Goal: Task Accomplishment & Management: Manage account settings

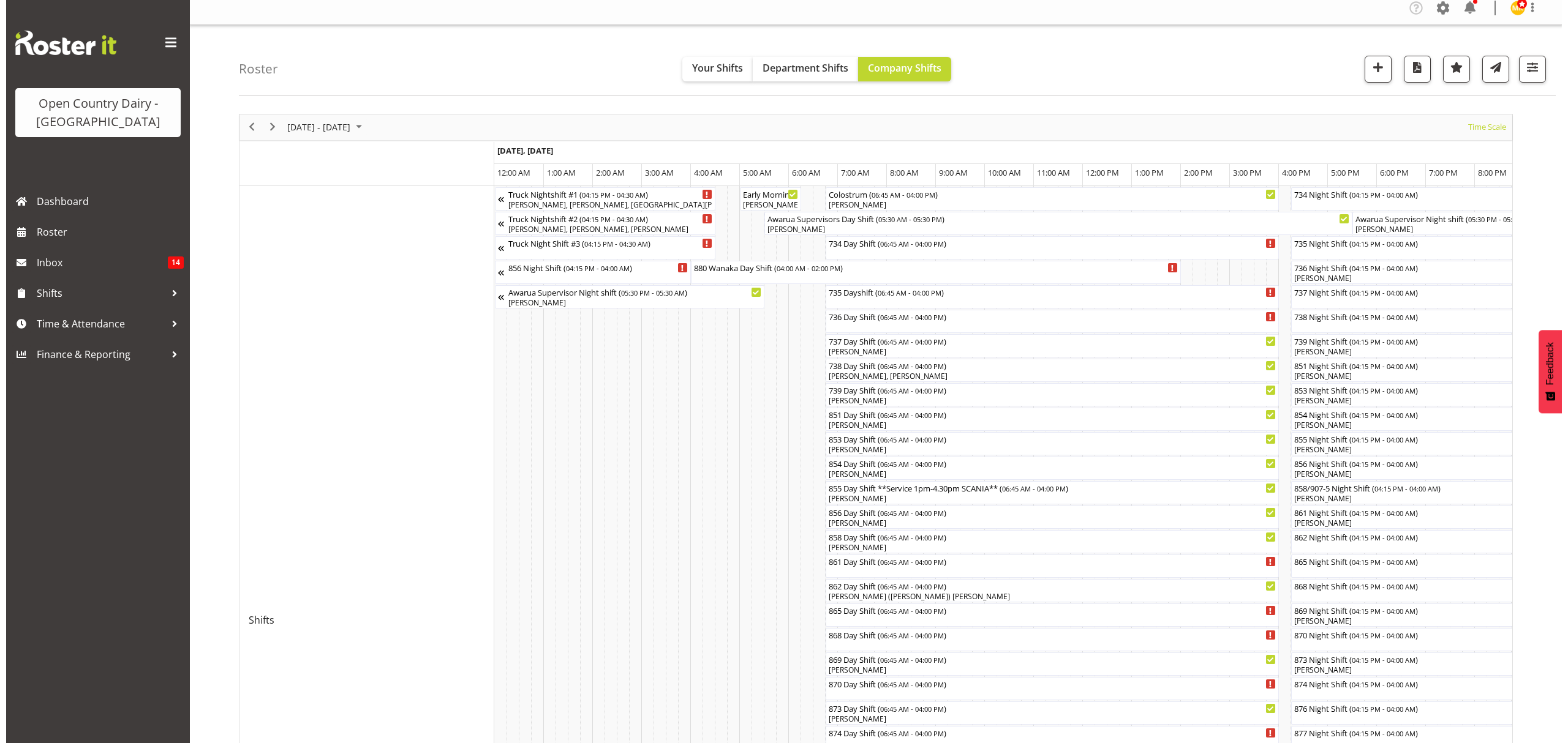
scroll to position [0, 3815]
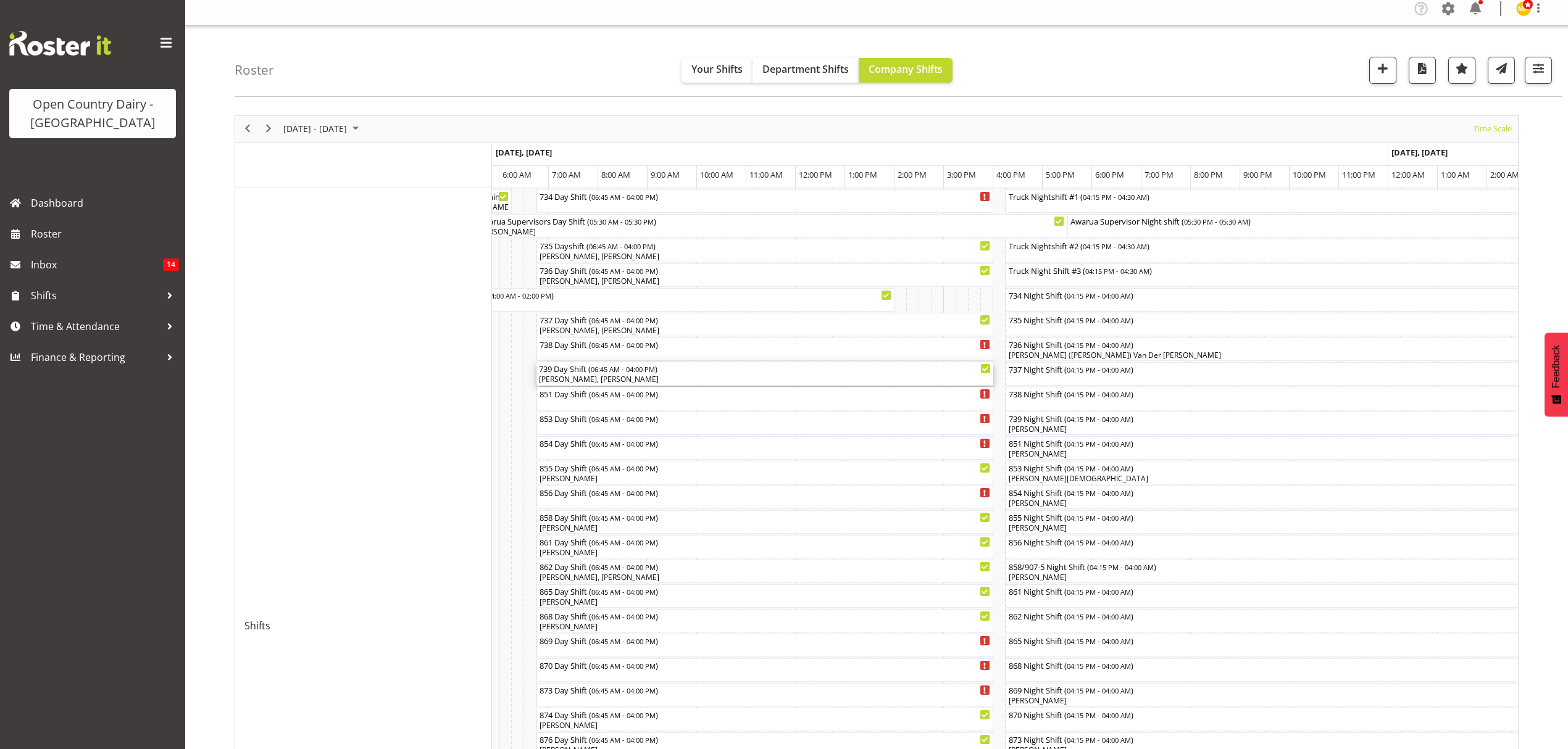
click at [589, 374] on div "739 Day Shift ( 06:45 AM - 04:00 PM ) [PERSON_NAME], [PERSON_NAME]" at bounding box center [764, 374] width 452 height 24
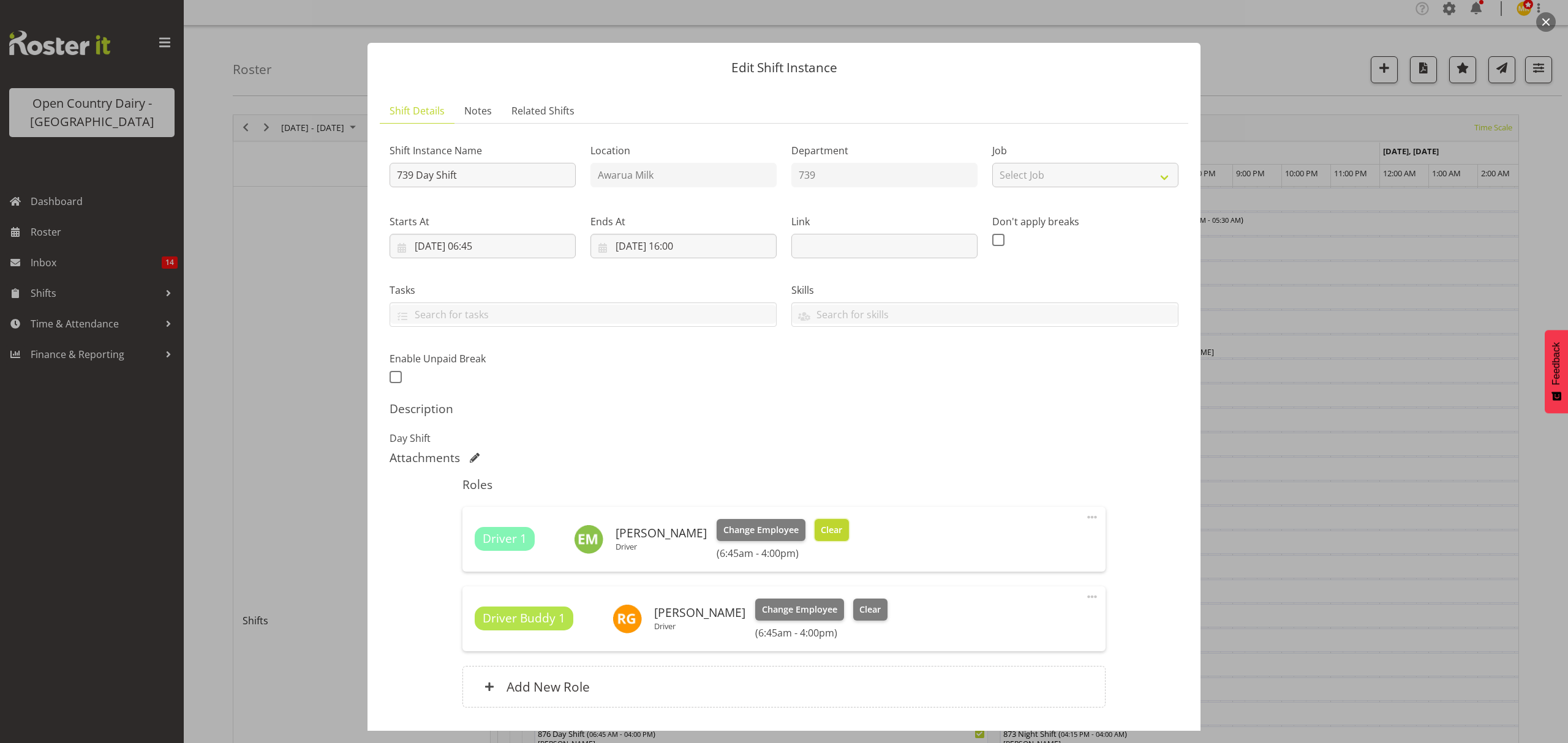
click at [826, 532] on span "Clear" at bounding box center [831, 530] width 21 height 13
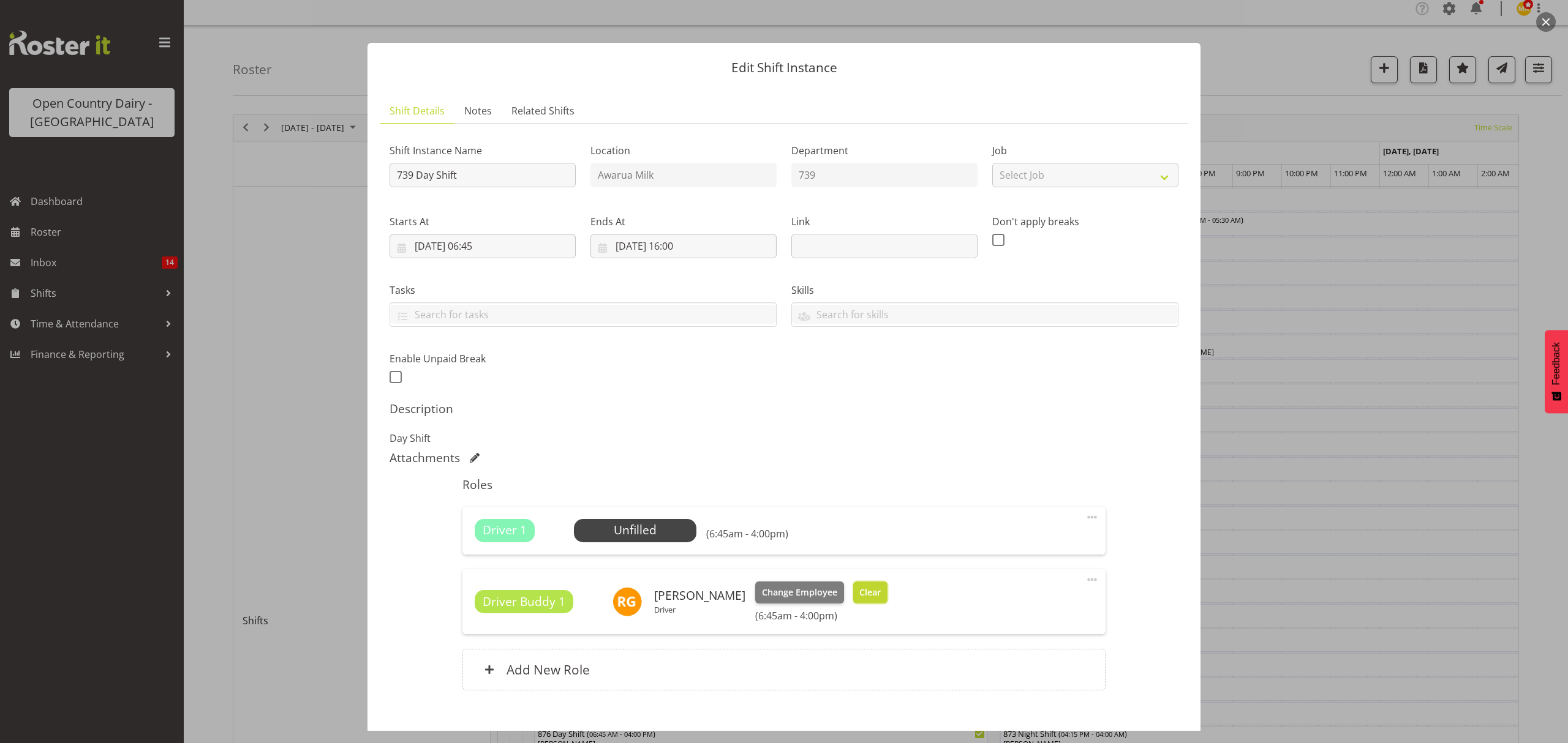
click at [856, 593] on button "Clear" at bounding box center [871, 593] width 35 height 22
click at [856, 593] on div "Driver Buddy 1 [PERSON_NAME] Driver Change Employee Clear (6:45am - 4:00pm)" at bounding box center [783, 602] width 618 height 40
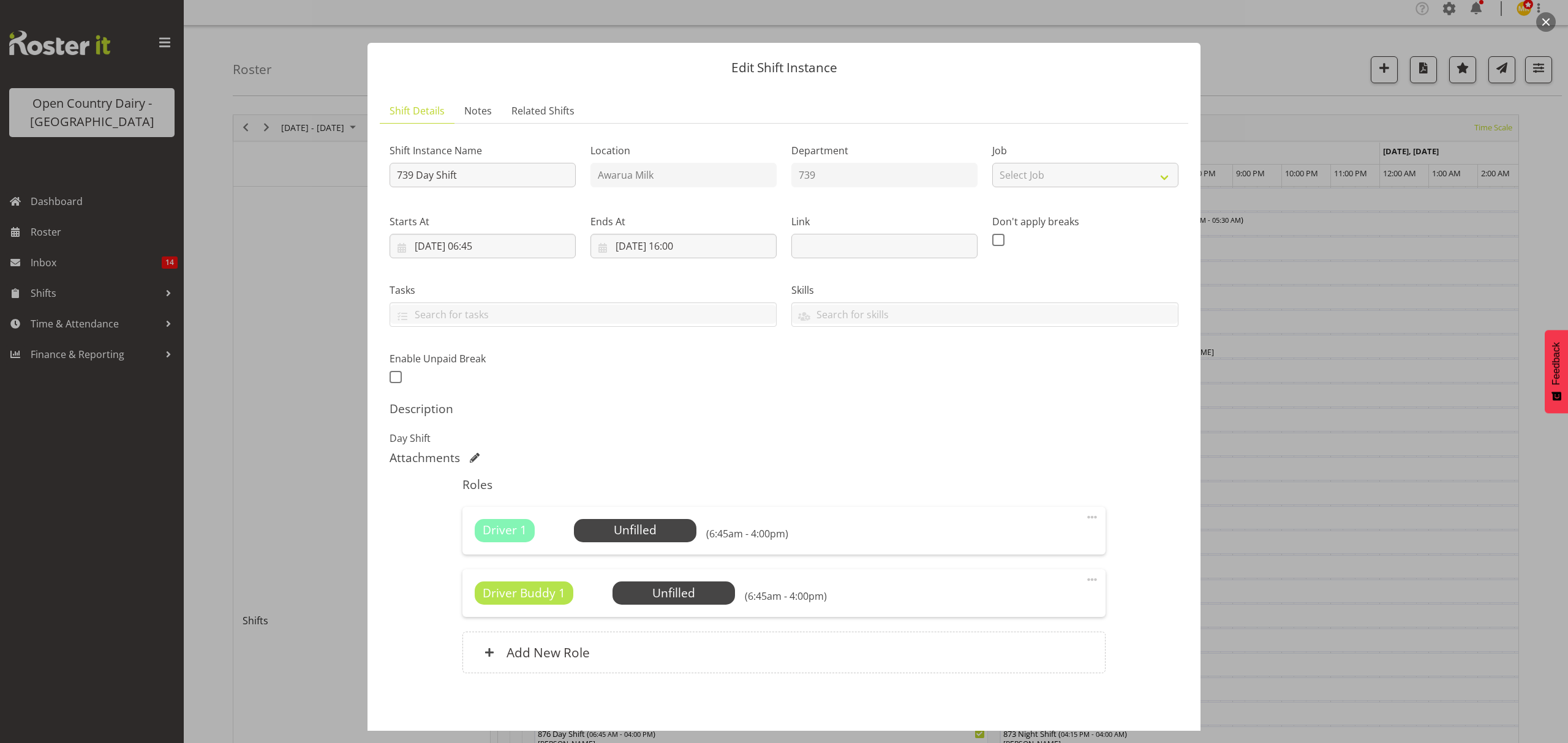
scroll to position [53, 0]
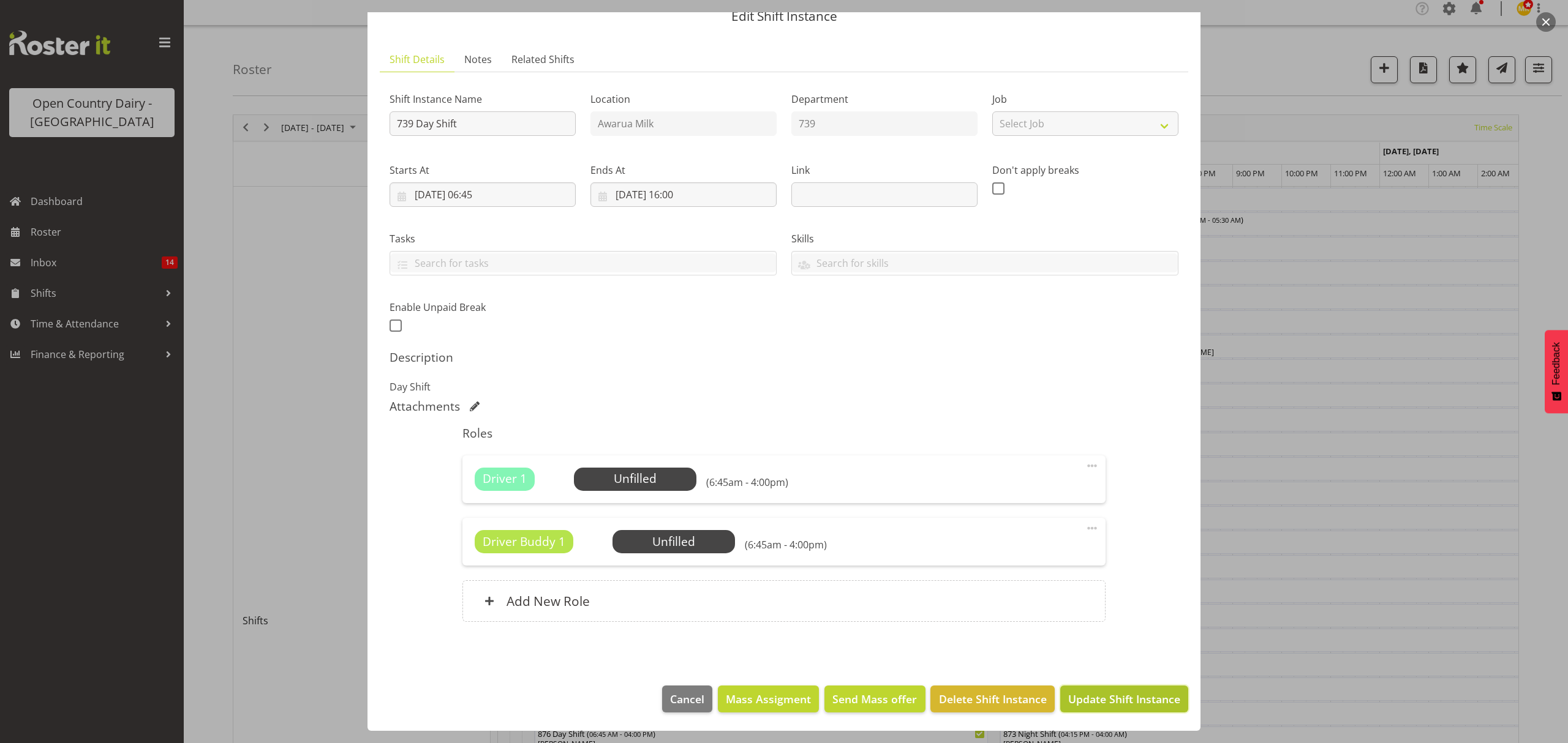
click at [1095, 699] on span "Update Shift Instance" at bounding box center [1124, 699] width 112 height 16
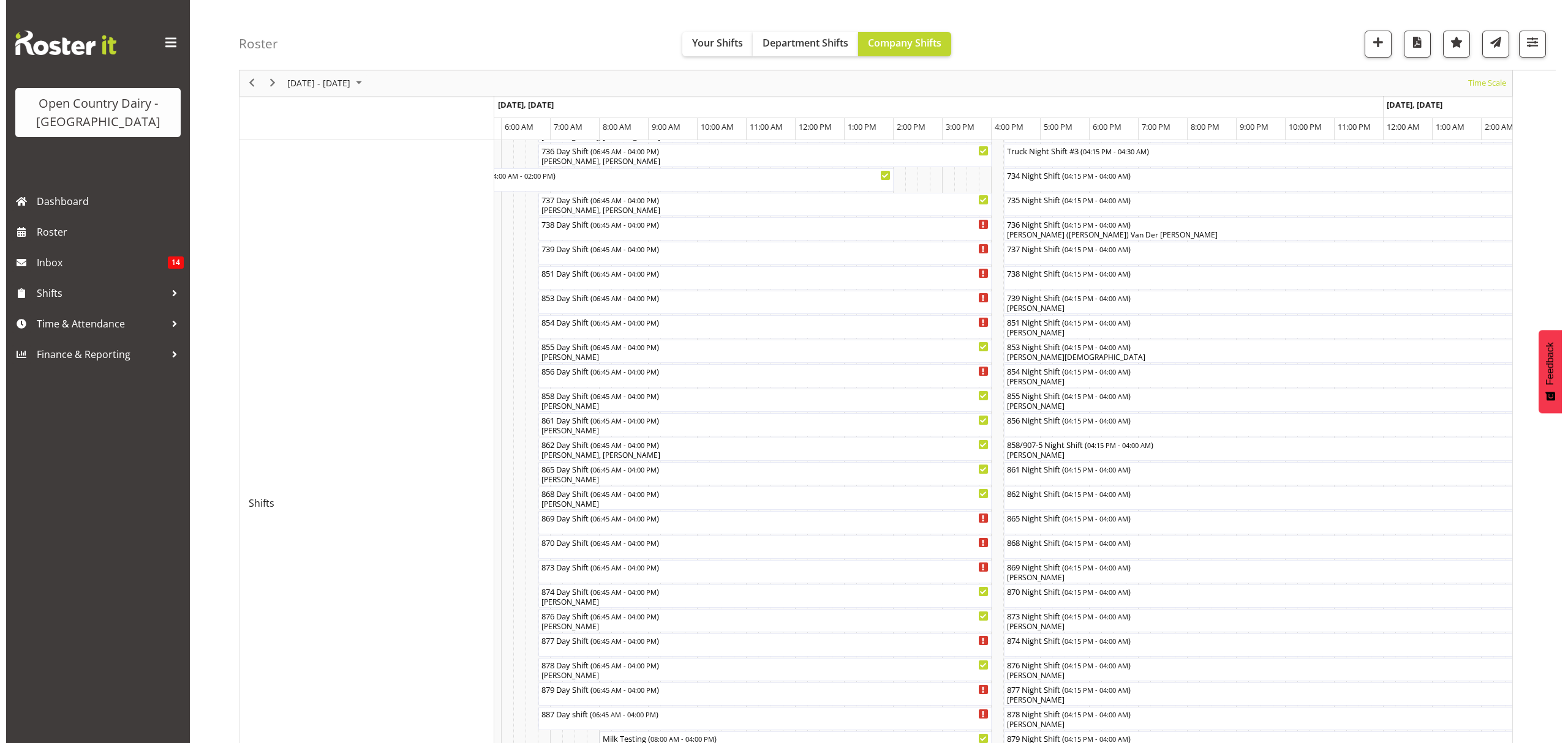
scroll to position [82, 0]
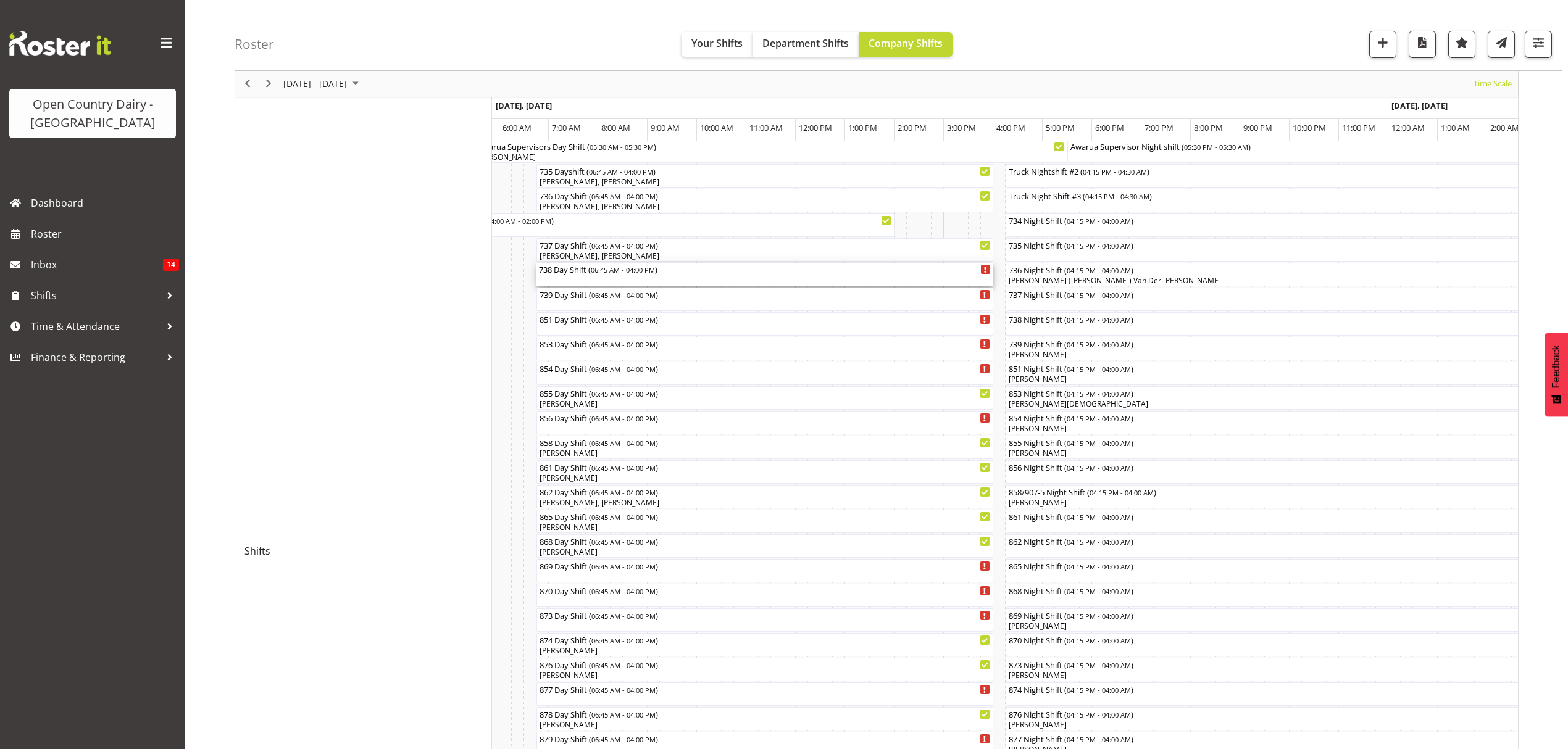
click at [605, 277] on div "738 Day Shift ( 06:45 AM - 04:00 PM )" at bounding box center [764, 275] width 452 height 24
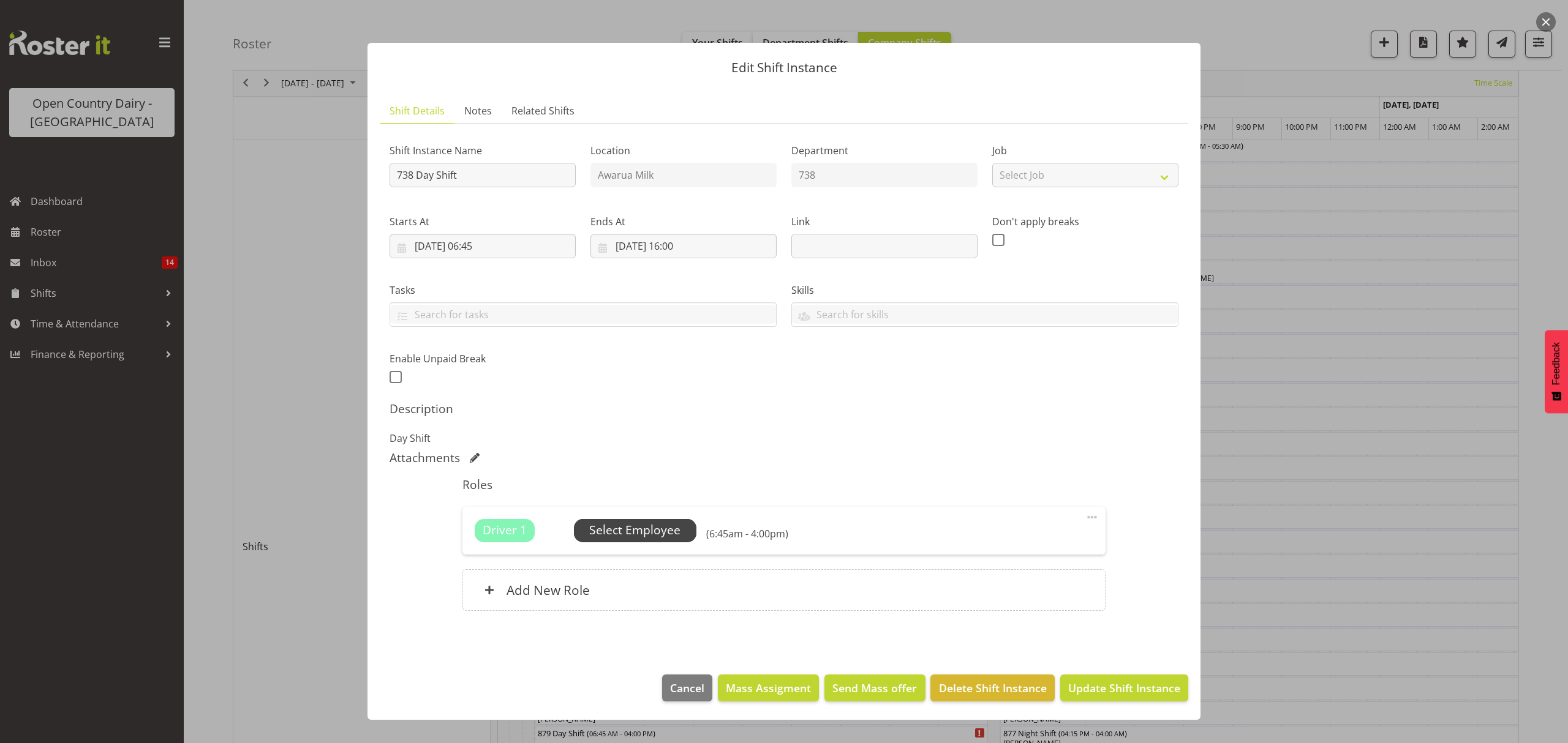
click at [617, 534] on span "Select Employee" at bounding box center [635, 530] width 91 height 18
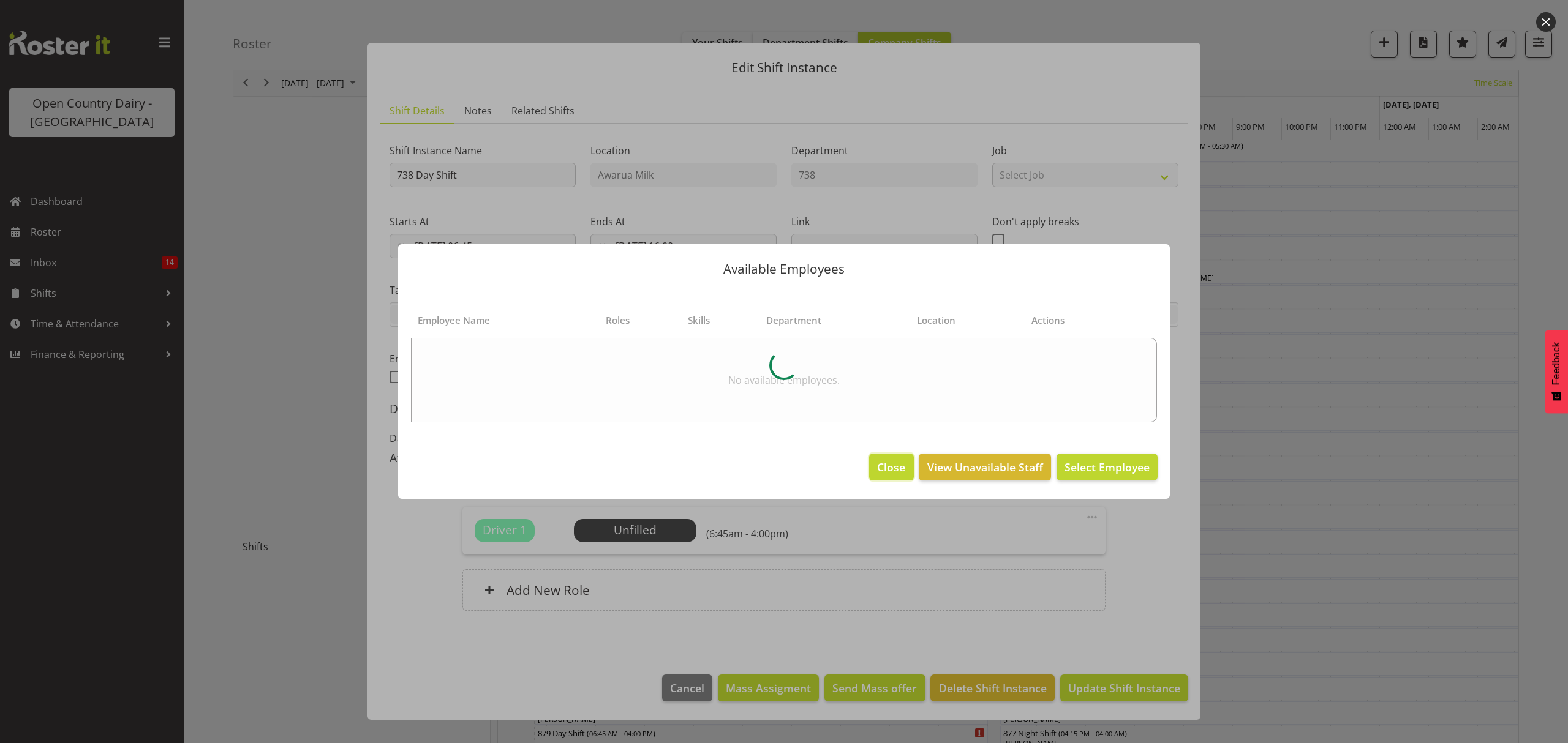
click at [885, 456] on button "Close" at bounding box center [891, 467] width 44 height 27
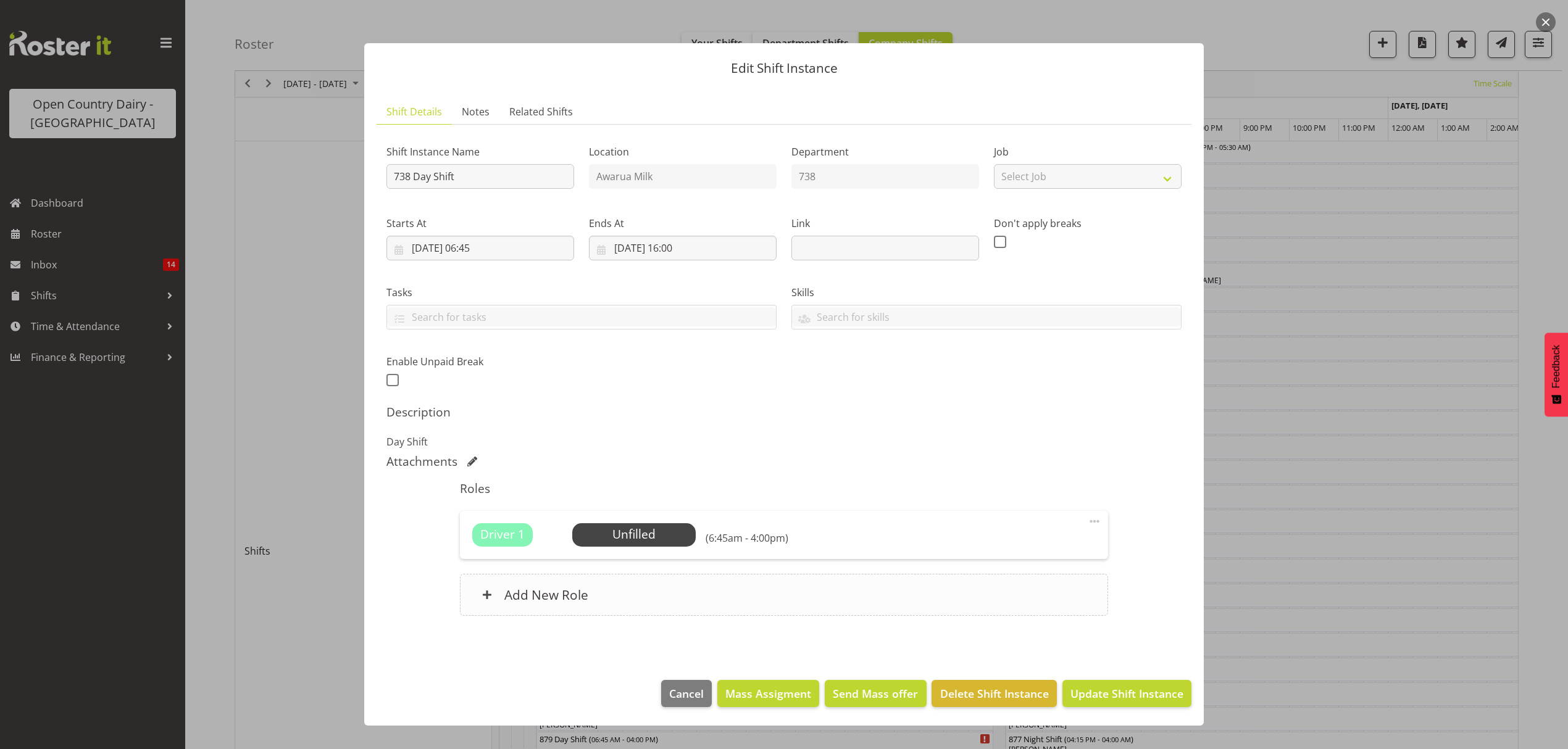
click at [618, 599] on div "Add New Role" at bounding box center [784, 595] width 648 height 42
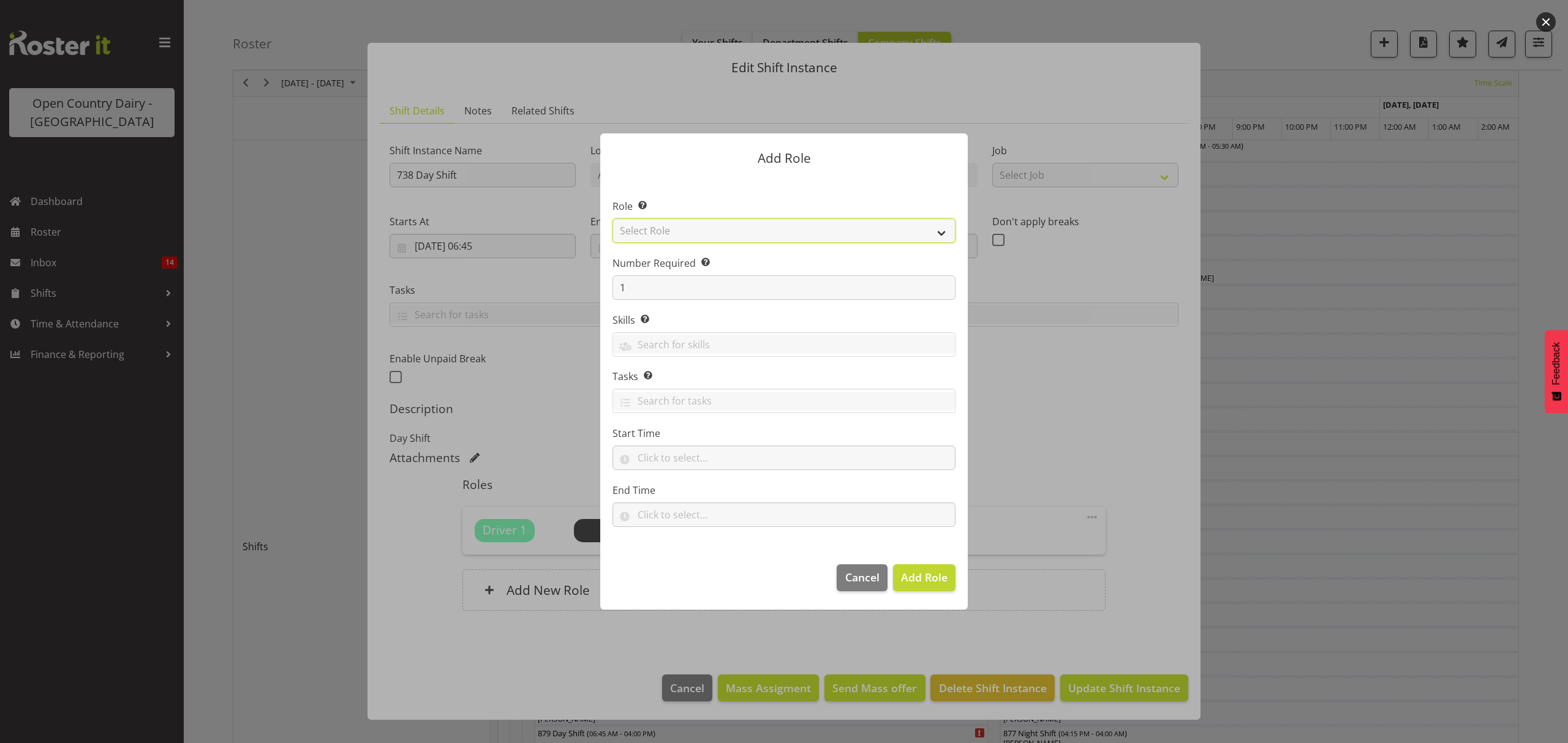
click at [711, 226] on select "Select Role Crew Leader Driver Driver Assessor Dayshift Driver Assessor Nightsh…" at bounding box center [783, 231] width 343 height 24
select select "1154"
click at [612, 219] on select "Select Role Crew Leader Driver Driver Assessor Dayshift Driver Assessor Nightsh…" at bounding box center [783, 231] width 343 height 24
click at [926, 587] on button "Add Role" at bounding box center [924, 578] width 62 height 27
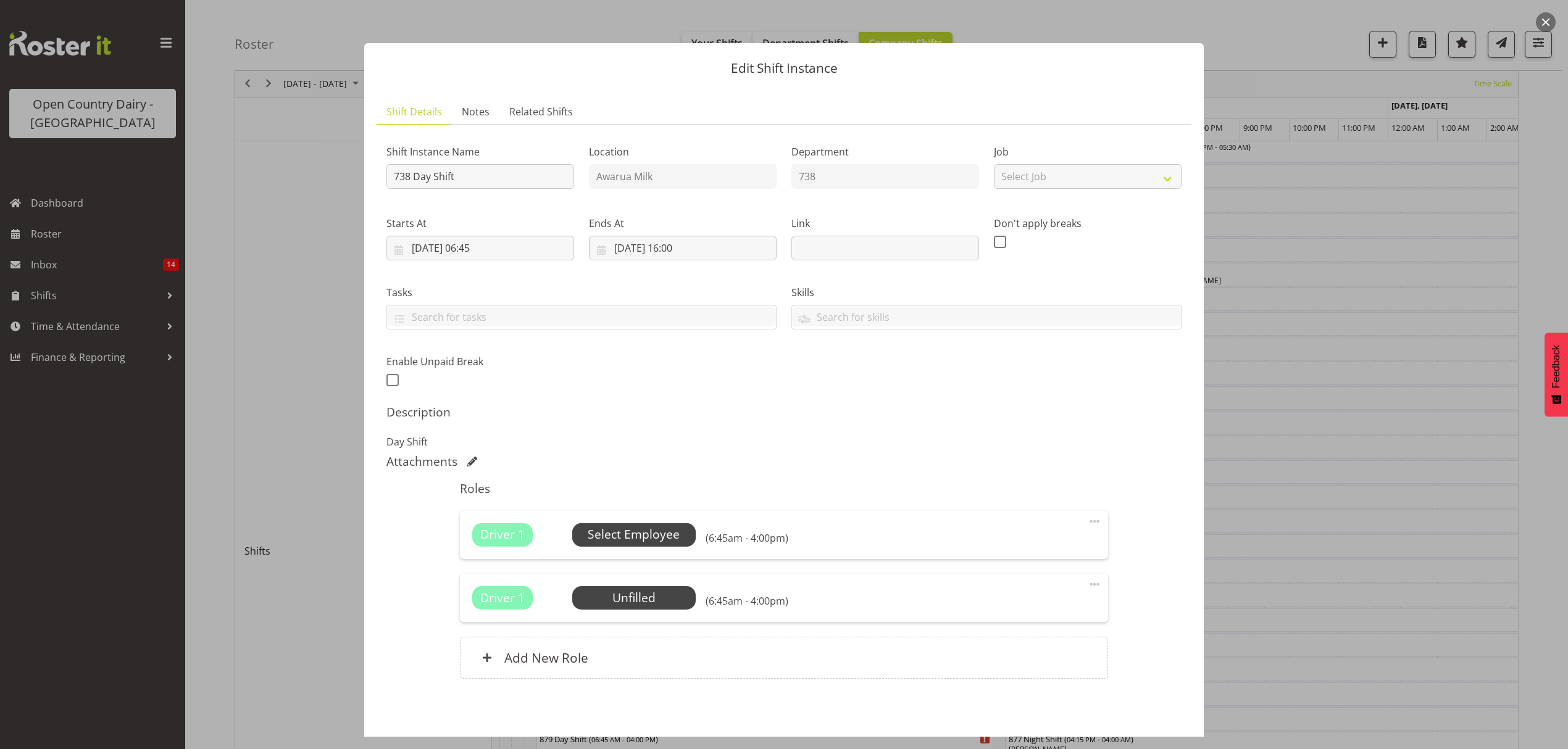
click at [664, 530] on span "Select Employee" at bounding box center [634, 535] width 92 height 18
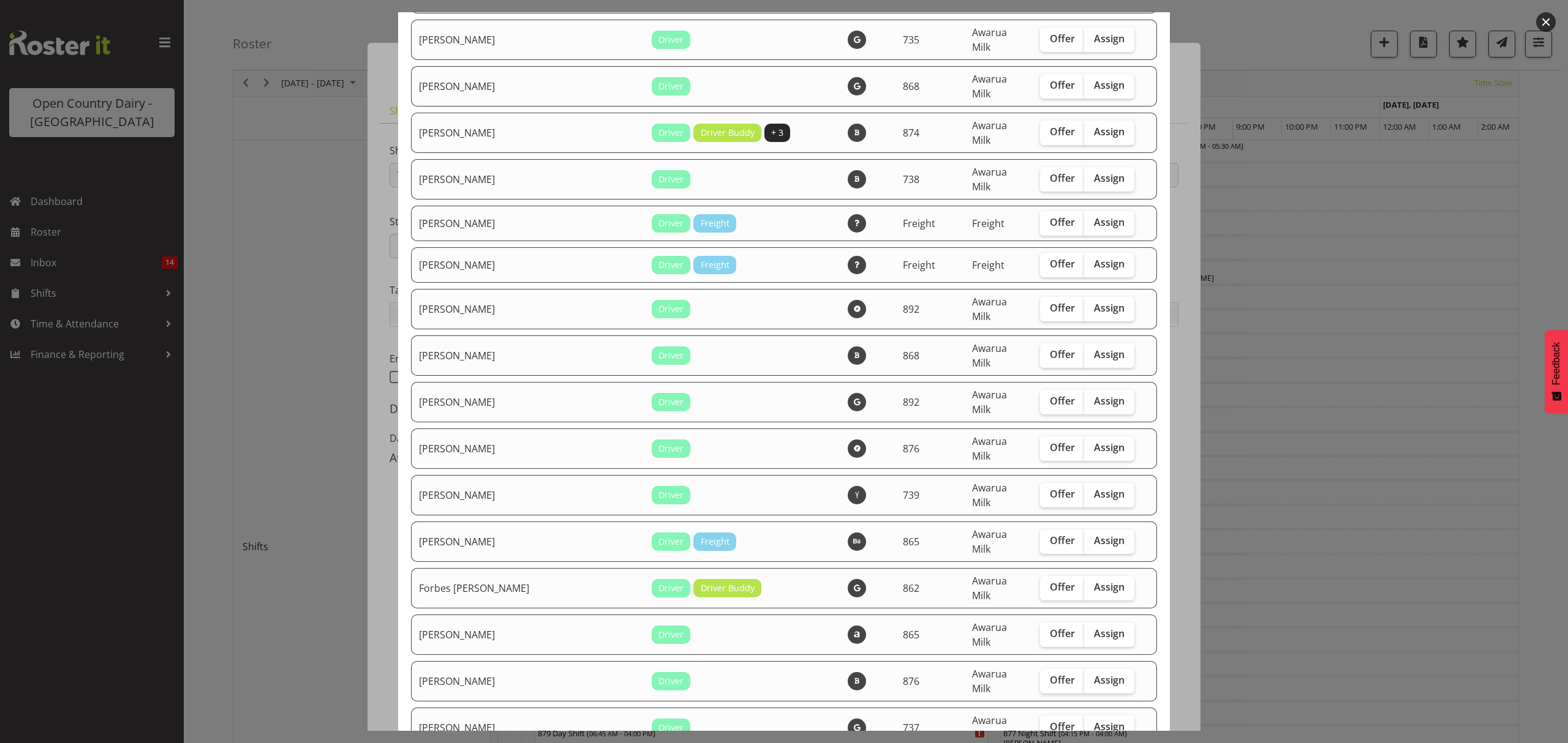
scroll to position [816, 0]
click at [1094, 487] on span "Assign" at bounding box center [1109, 494] width 30 height 12
click at [1088, 490] on input "Assign" at bounding box center [1087, 493] width 8 height 8
checkbox input "true"
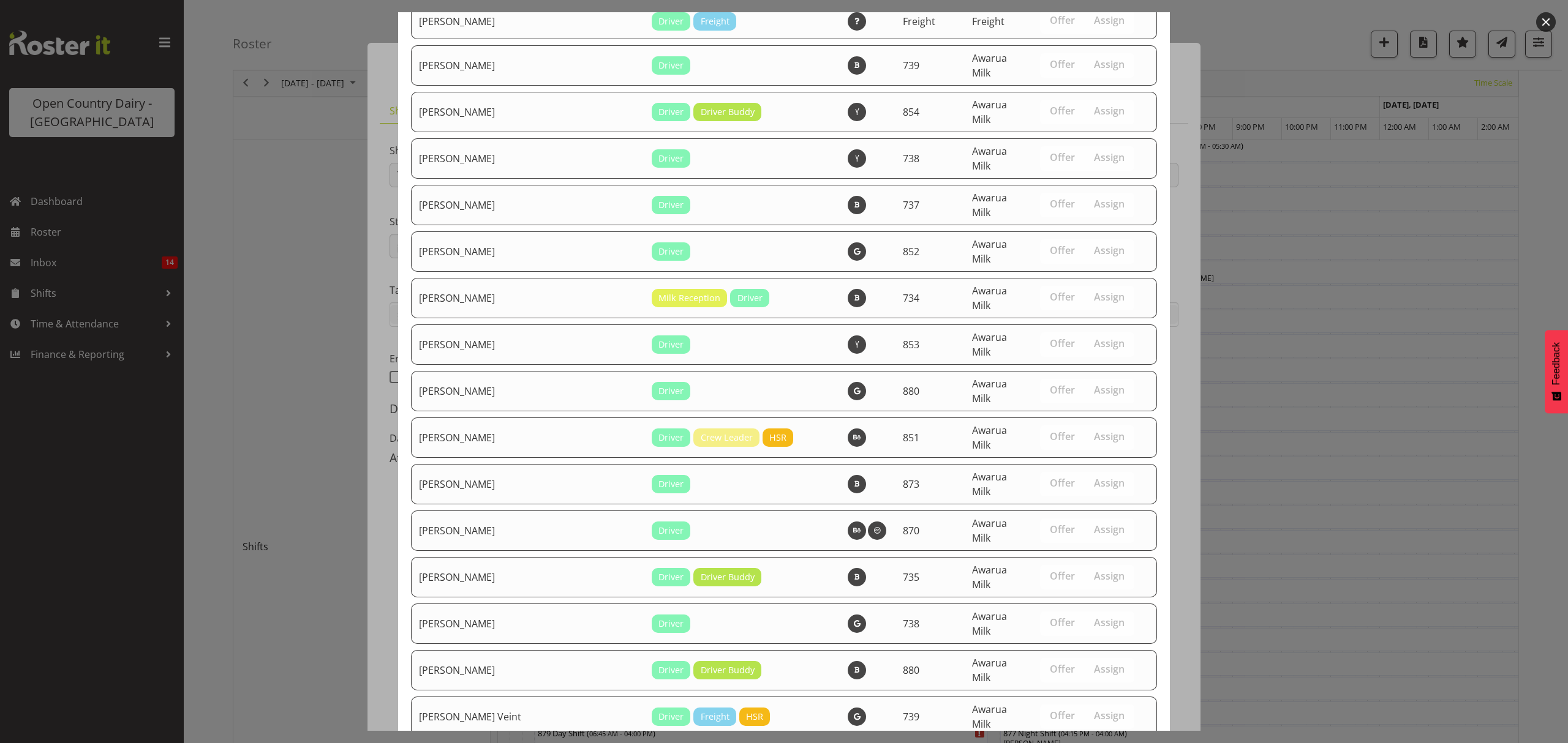
scroll to position [2266, 0]
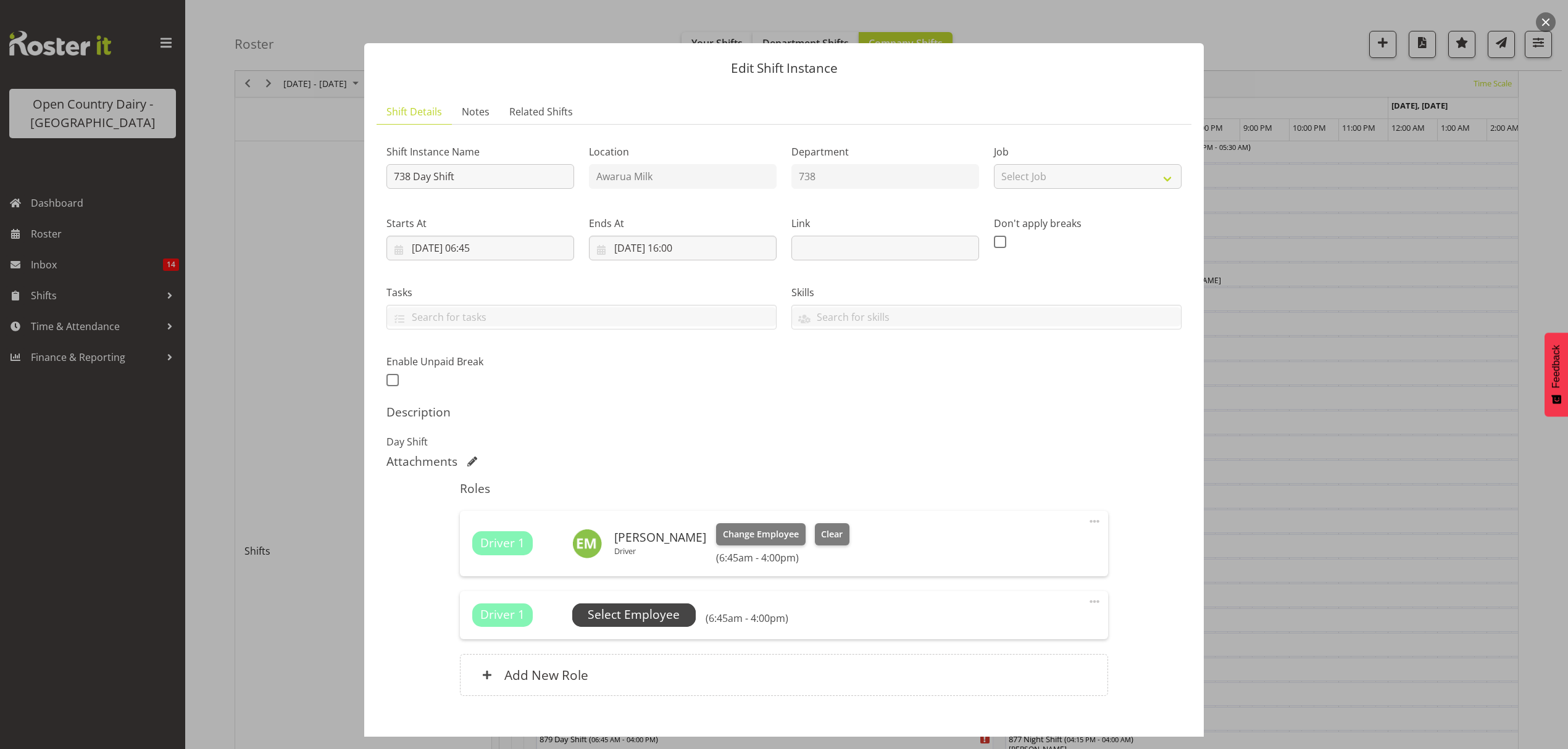
click at [648, 611] on span "Select Employee" at bounding box center [634, 615] width 92 height 18
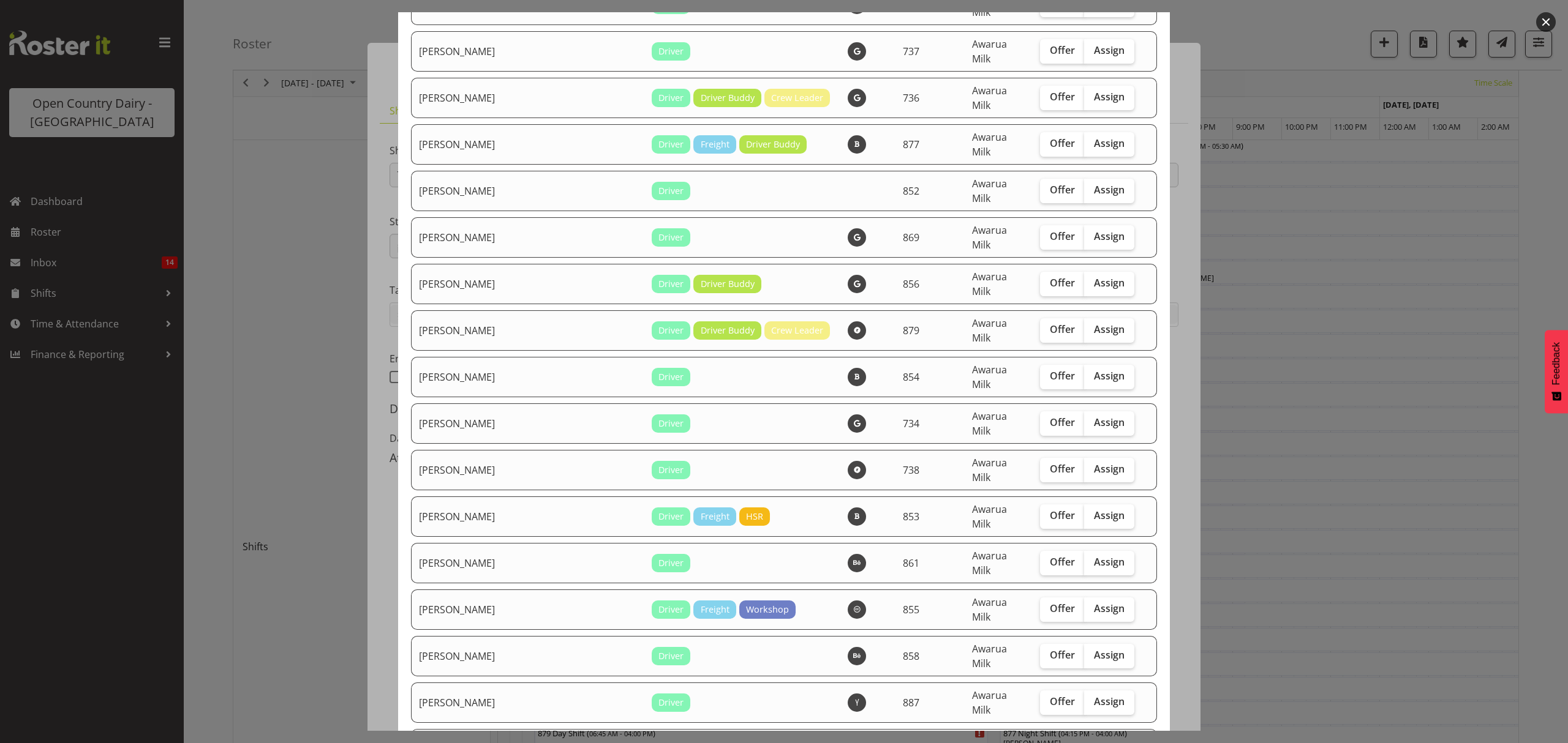
scroll to position [1632, 0]
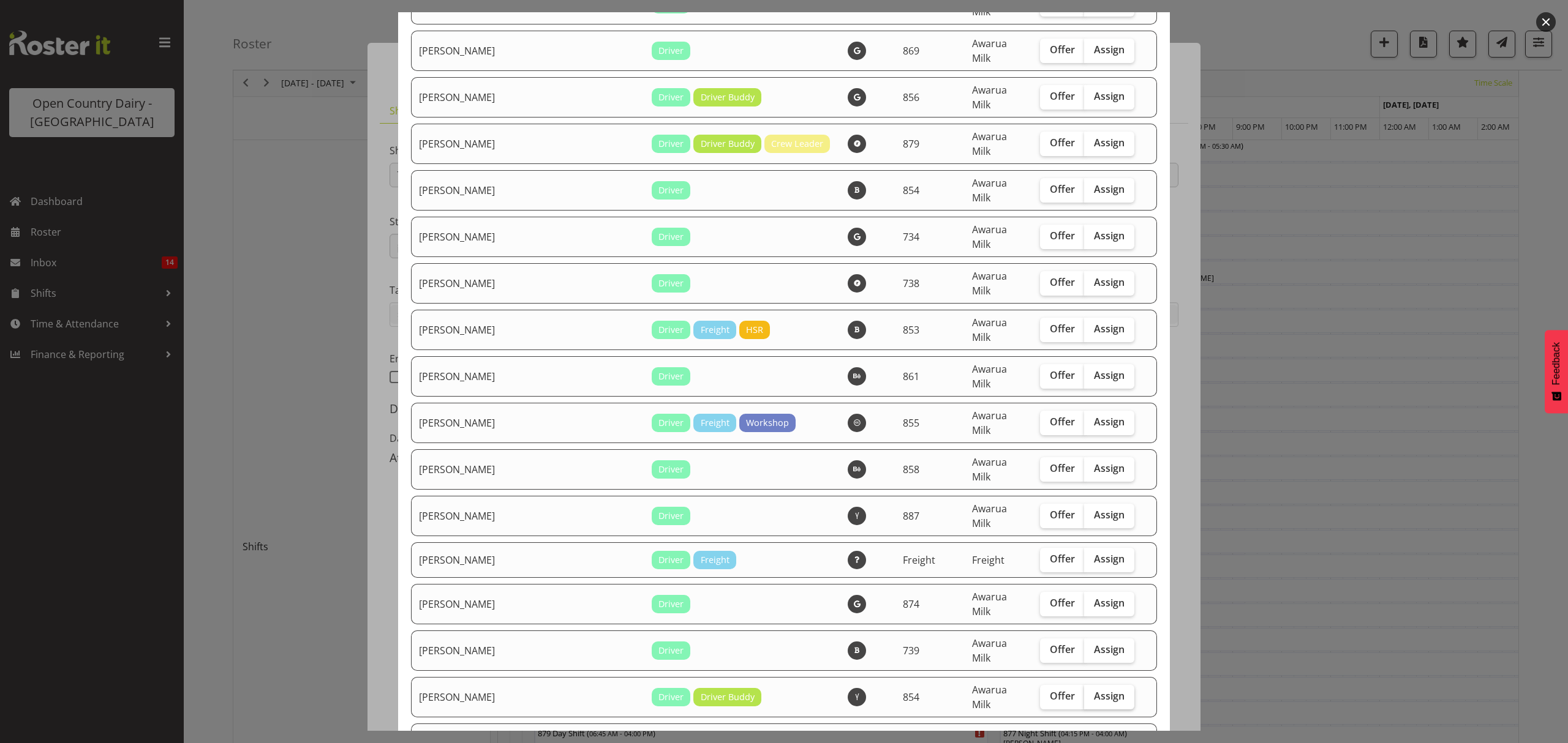
click at [1094, 690] on span "Assign" at bounding box center [1109, 697] width 30 height 12
click at [1084, 692] on input "Assign" at bounding box center [1087, 696] width 8 height 8
checkbox input "true"
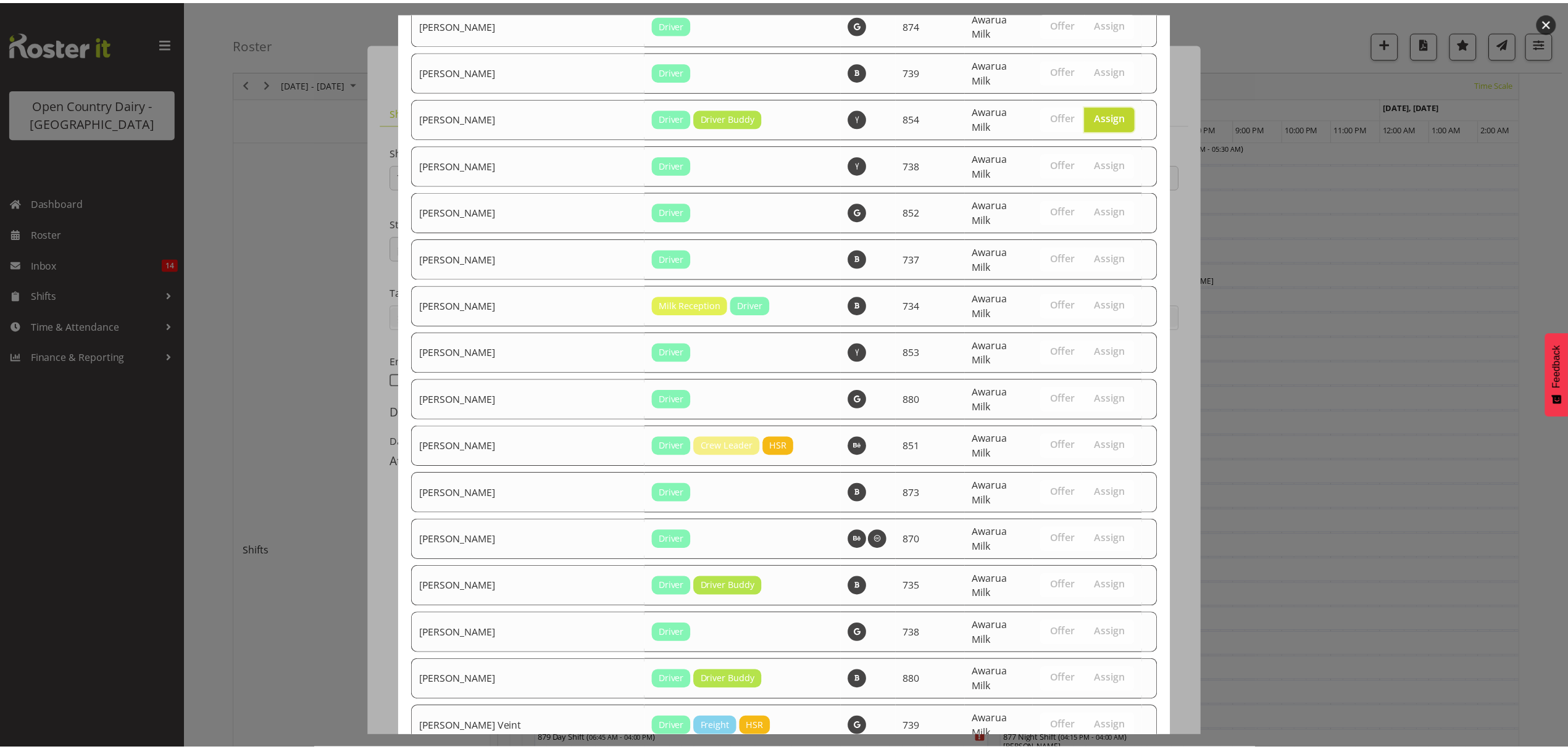
scroll to position [2242, 0]
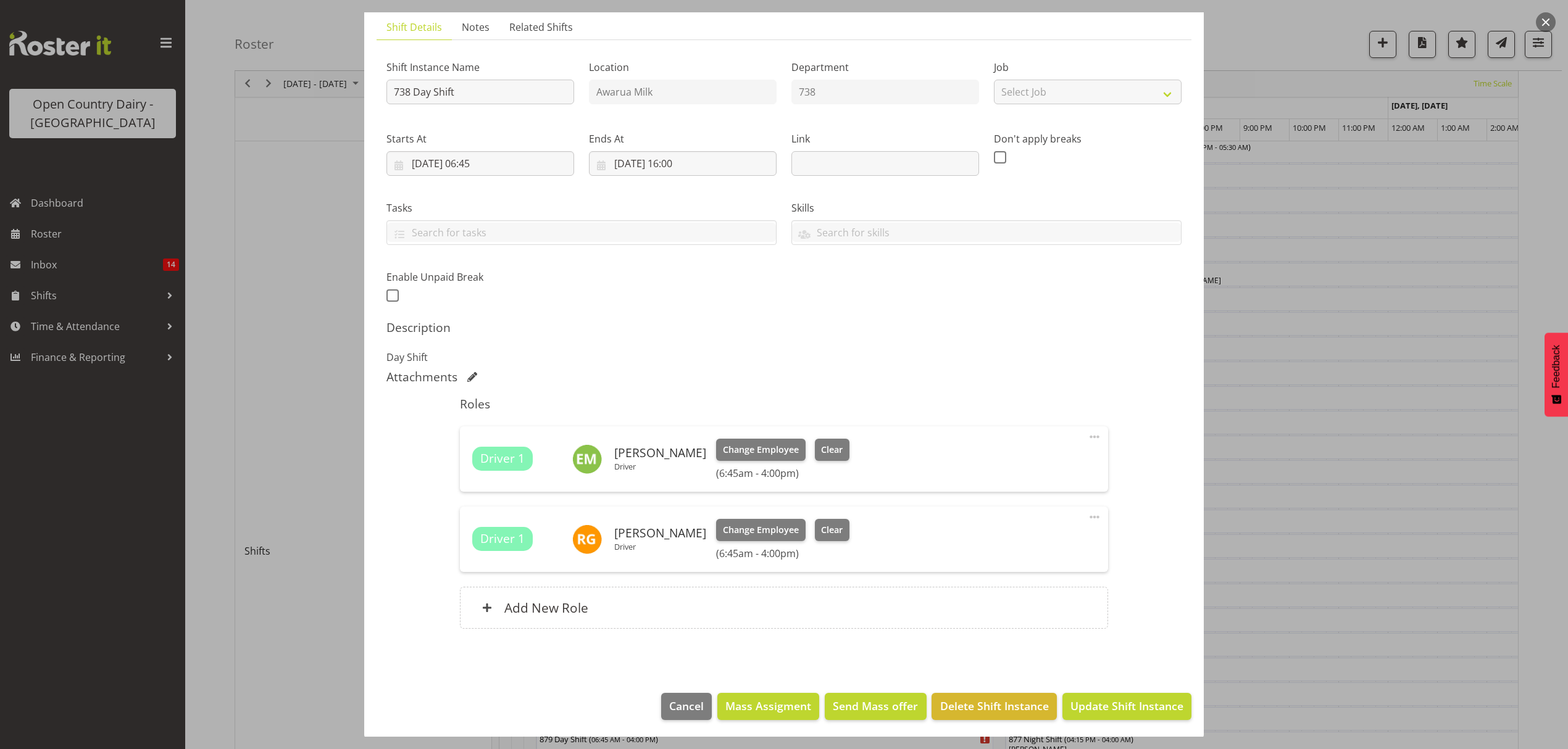
scroll to position [87, 0]
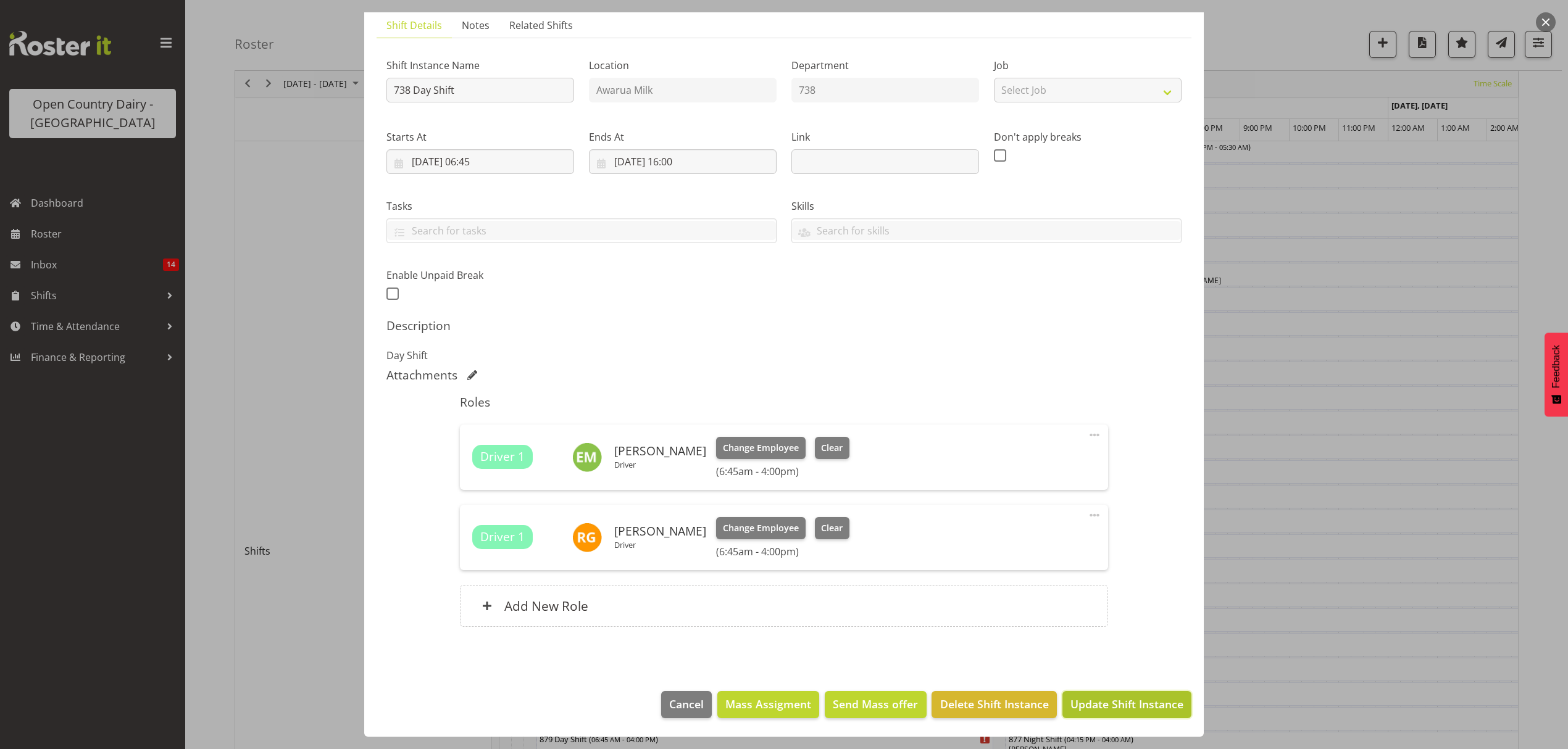
click at [1100, 702] on span "Update Shift Instance" at bounding box center [1127, 704] width 113 height 16
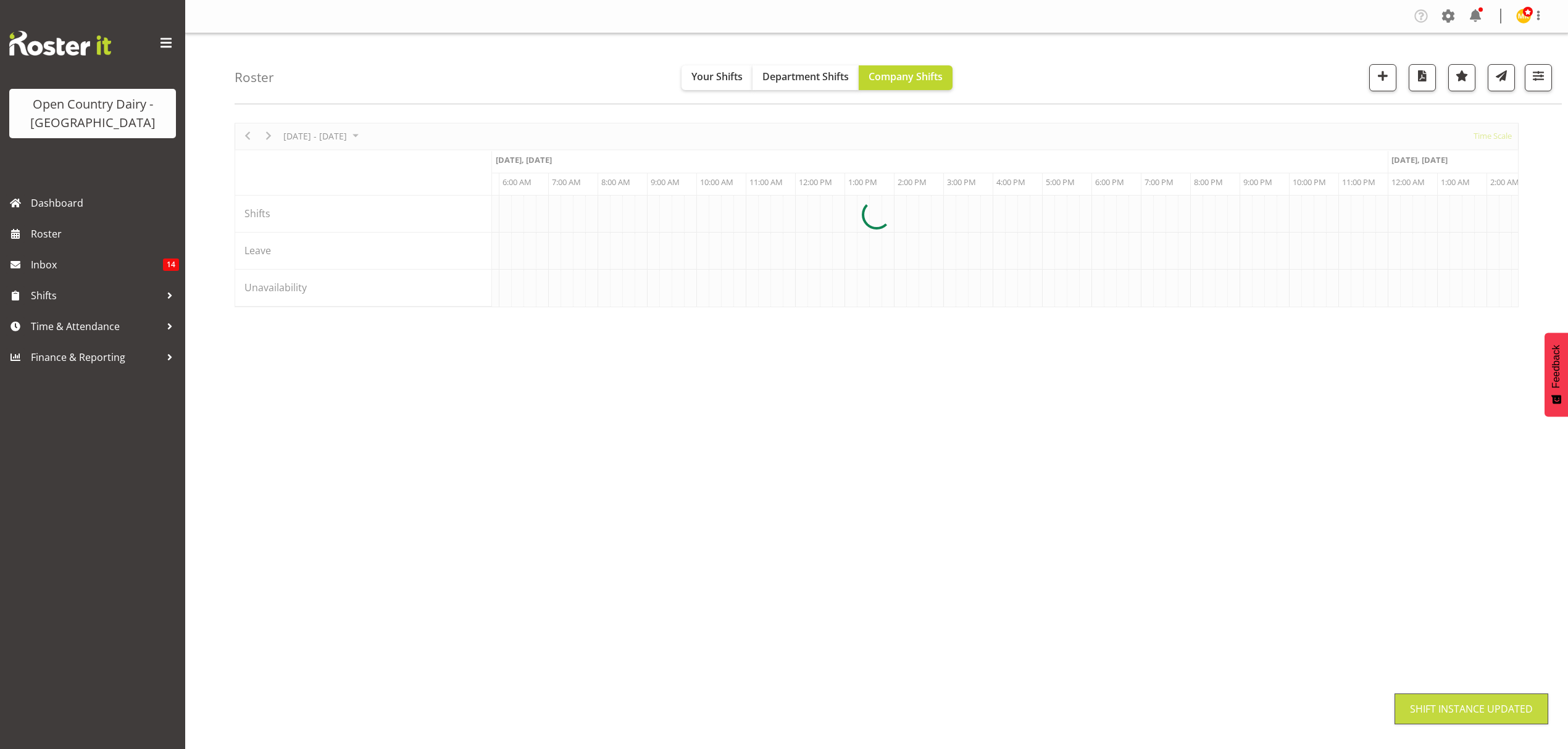
scroll to position [0, 0]
